Goal: Task Accomplishment & Management: Use online tool/utility

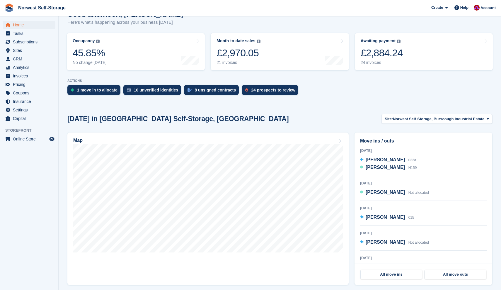
scroll to position [106, 0]
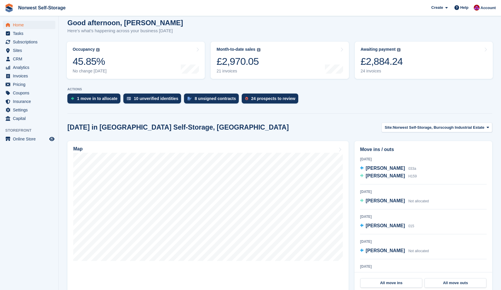
scroll to position [62, 0]
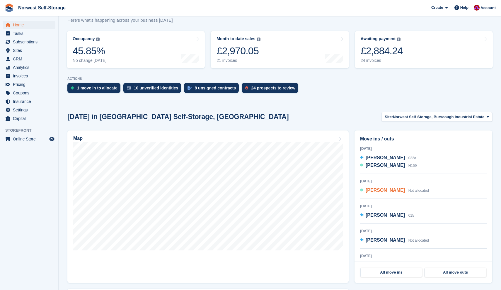
click at [382, 190] on span "[PERSON_NAME]" at bounding box center [385, 189] width 39 height 5
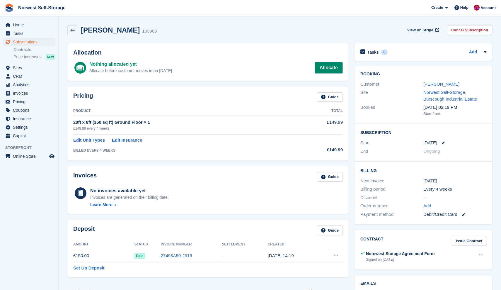
click at [330, 65] on link "Allocate" at bounding box center [329, 68] width 28 height 12
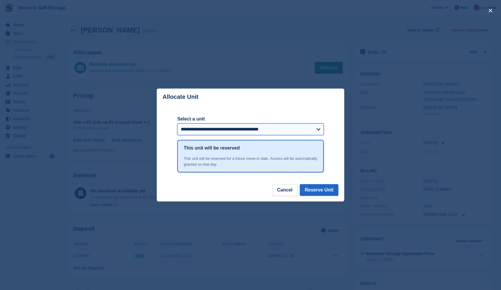
select select "******"
click at [321, 187] on button "Reserve Unit" at bounding box center [319, 190] width 39 height 12
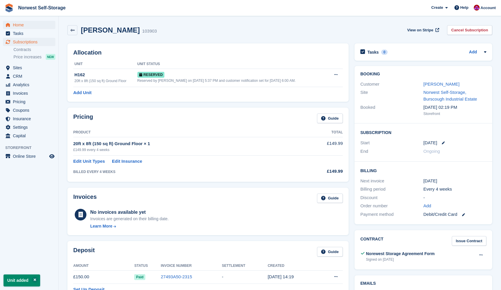
click at [15, 25] on span "Home" at bounding box center [30, 25] width 35 height 8
